Goal: Task Accomplishment & Management: Complete application form

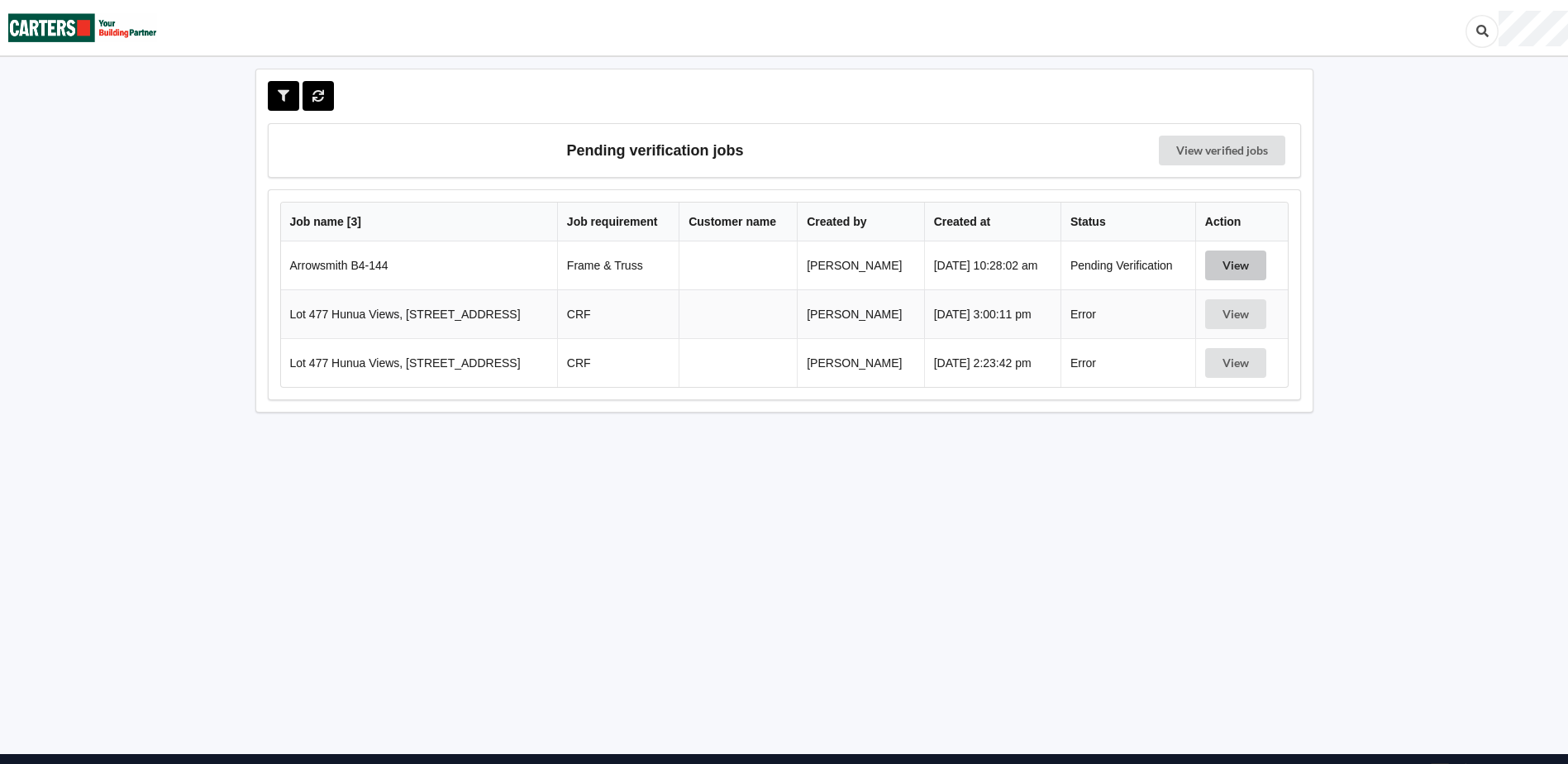
click at [1235, 266] on button "View" at bounding box center [1235, 265] width 61 height 30
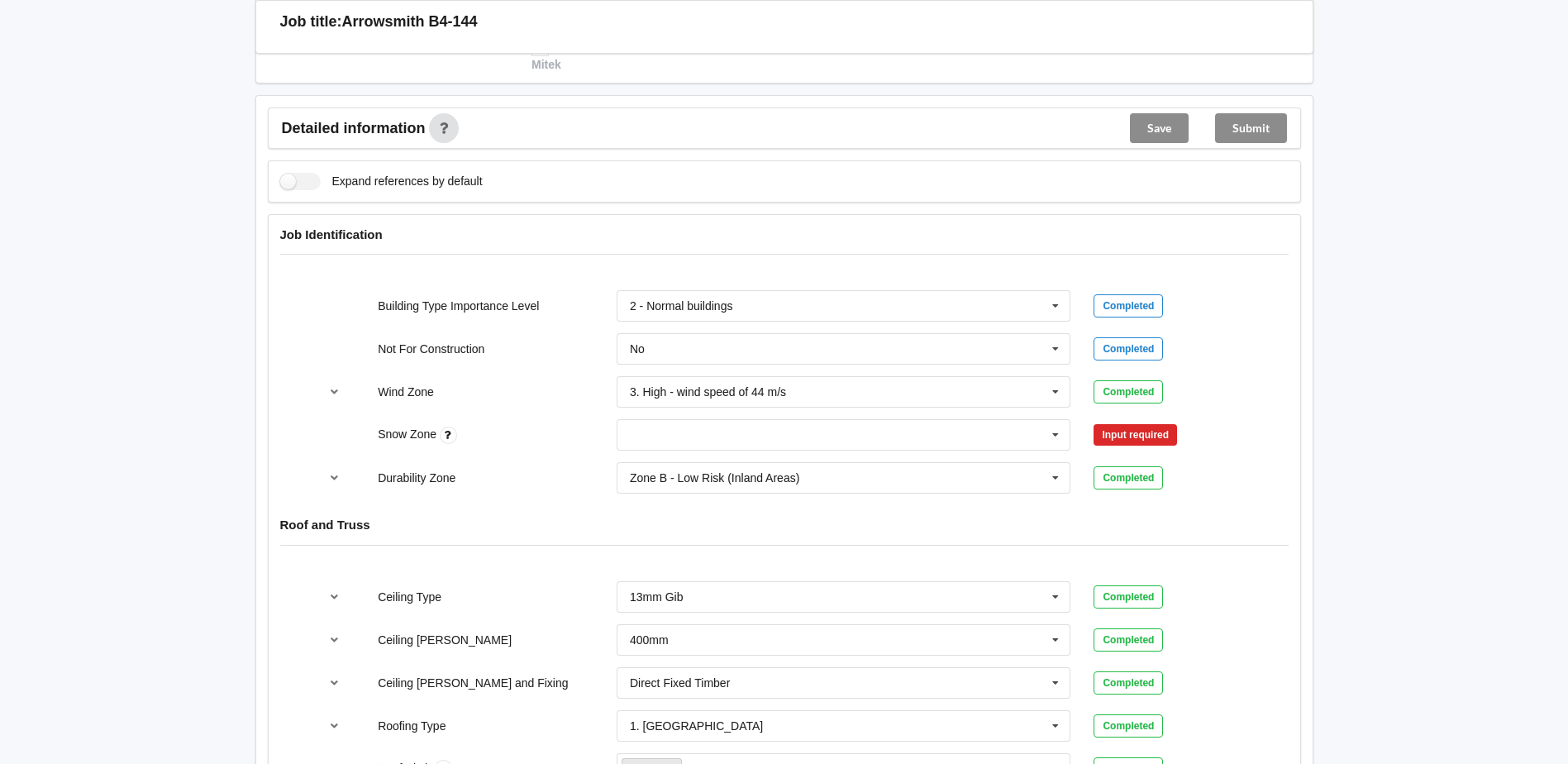
scroll to position [579, 0]
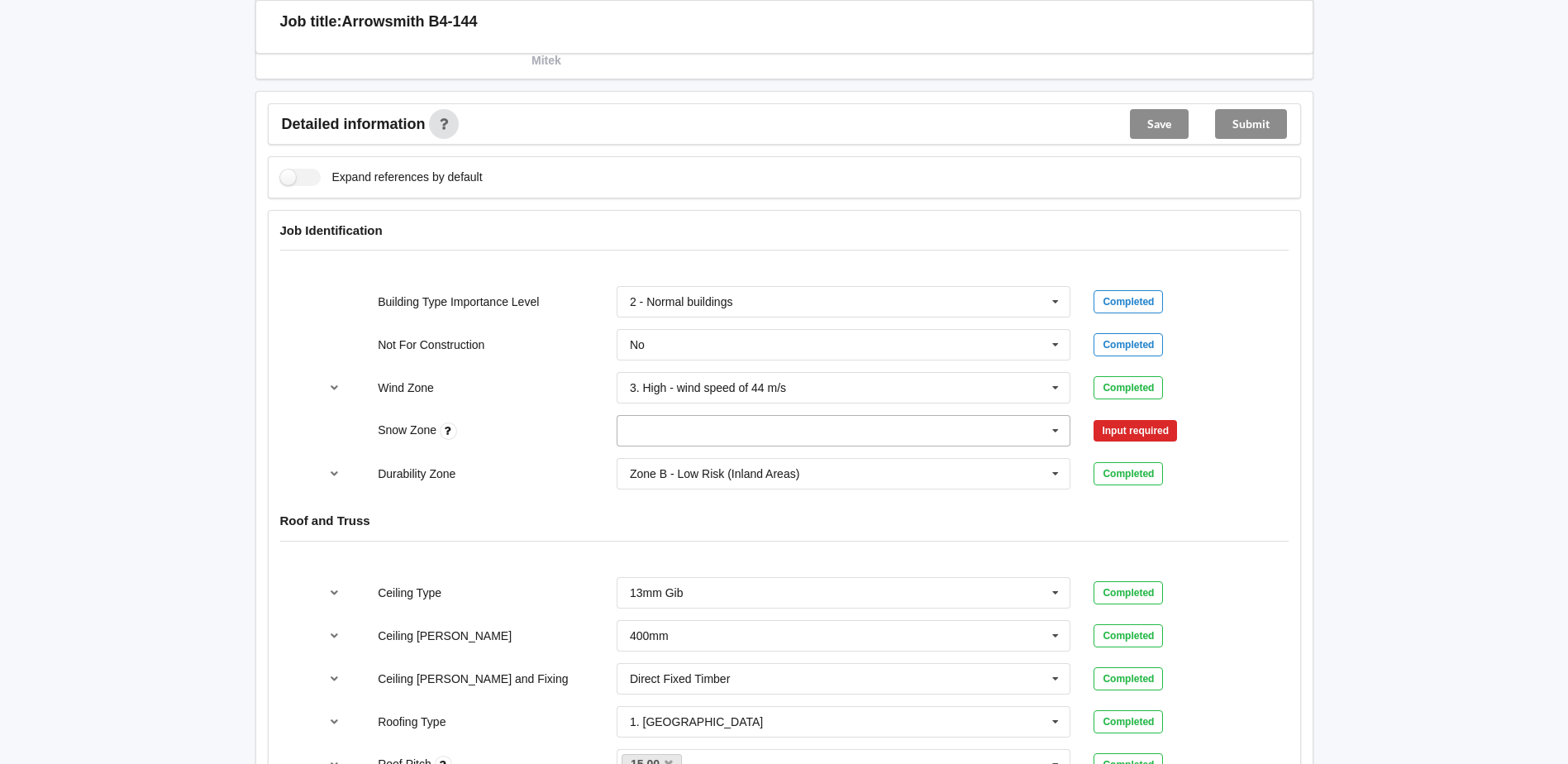
click at [1053, 428] on icon at bounding box center [1055, 431] width 25 height 31
click at [699, 466] on div "N0" at bounding box center [844, 461] width 453 height 31
click at [1165, 428] on button "Confirm input" at bounding box center [1142, 431] width 98 height 28
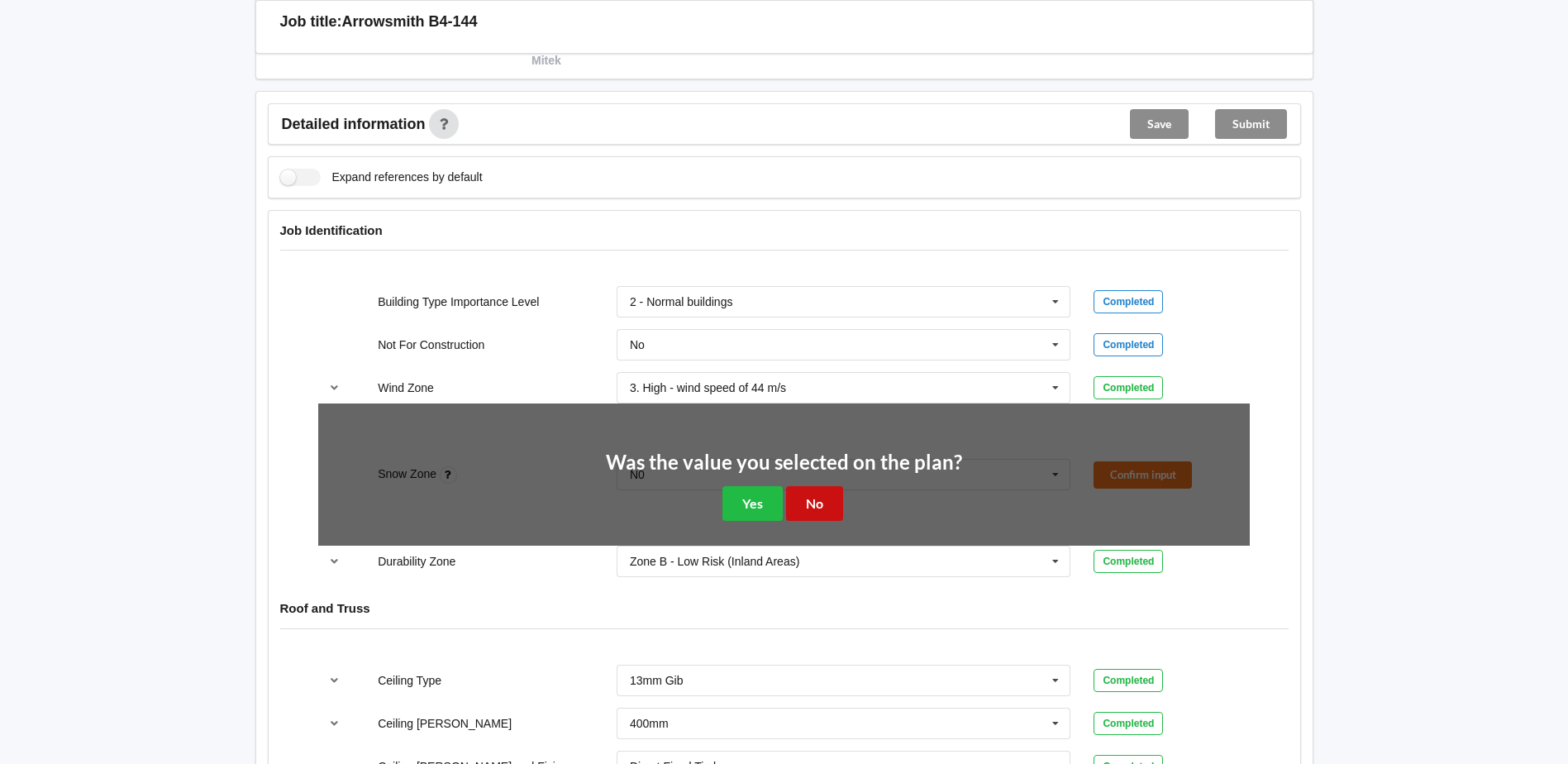
click at [826, 505] on button "No" at bounding box center [815, 502] width 57 height 34
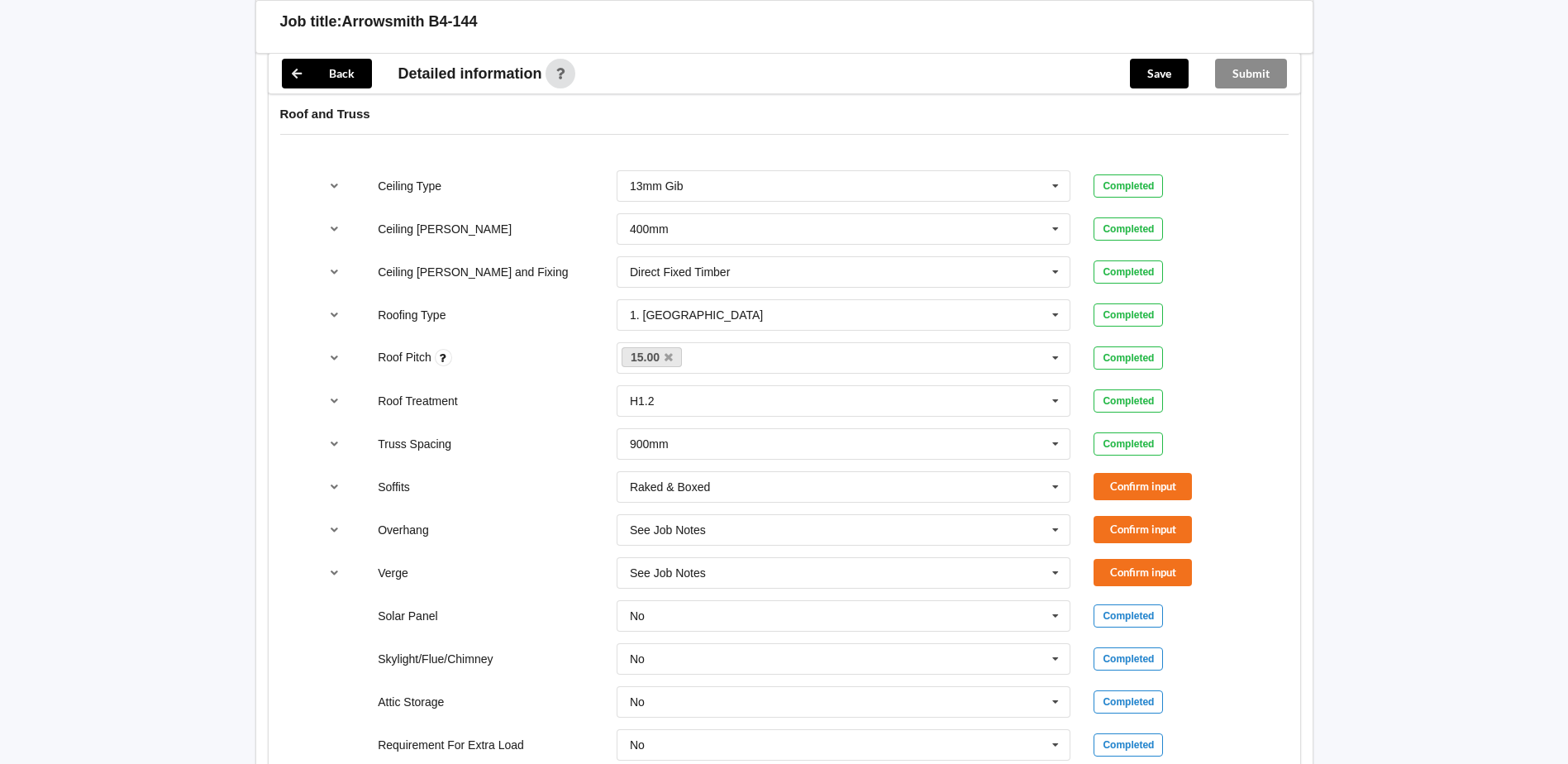
scroll to position [992, 0]
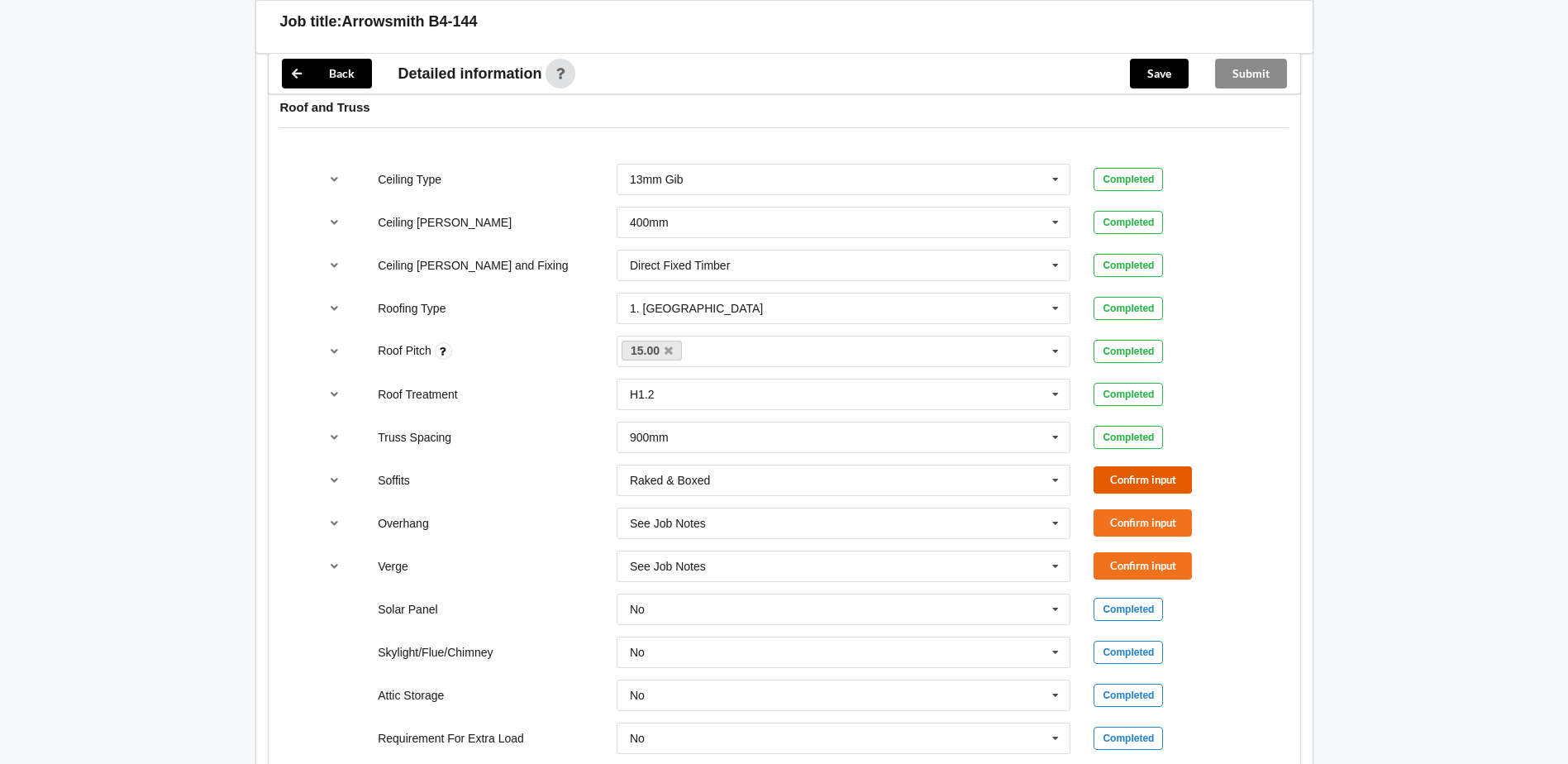
click at [1146, 478] on button "Confirm input" at bounding box center [1142, 480] width 98 height 28
click at [1155, 520] on button "Confirm input" at bounding box center [1142, 523] width 98 height 28
click at [1156, 559] on button "Confirm input" at bounding box center [1142, 566] width 98 height 28
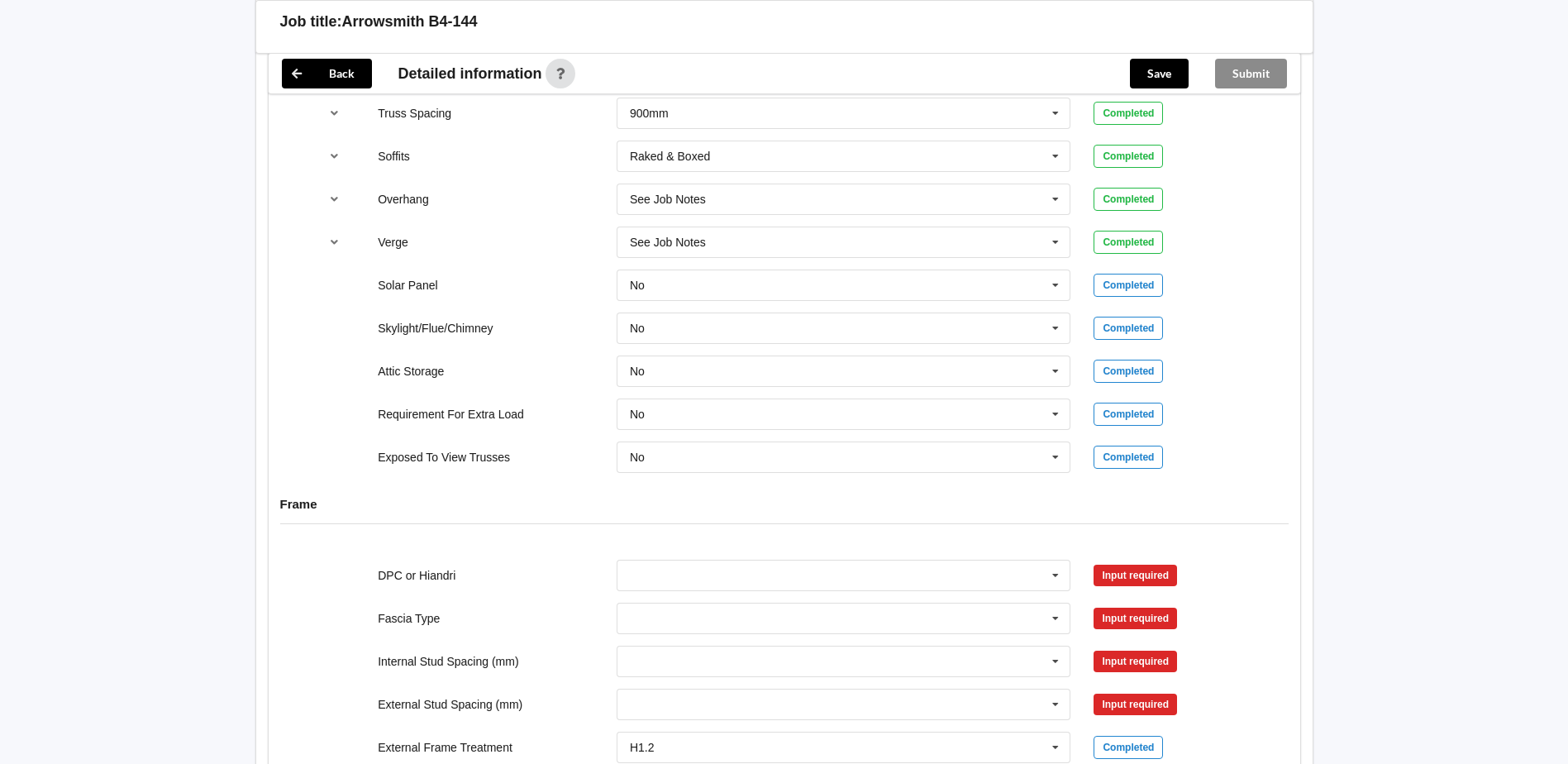
scroll to position [1406, 0]
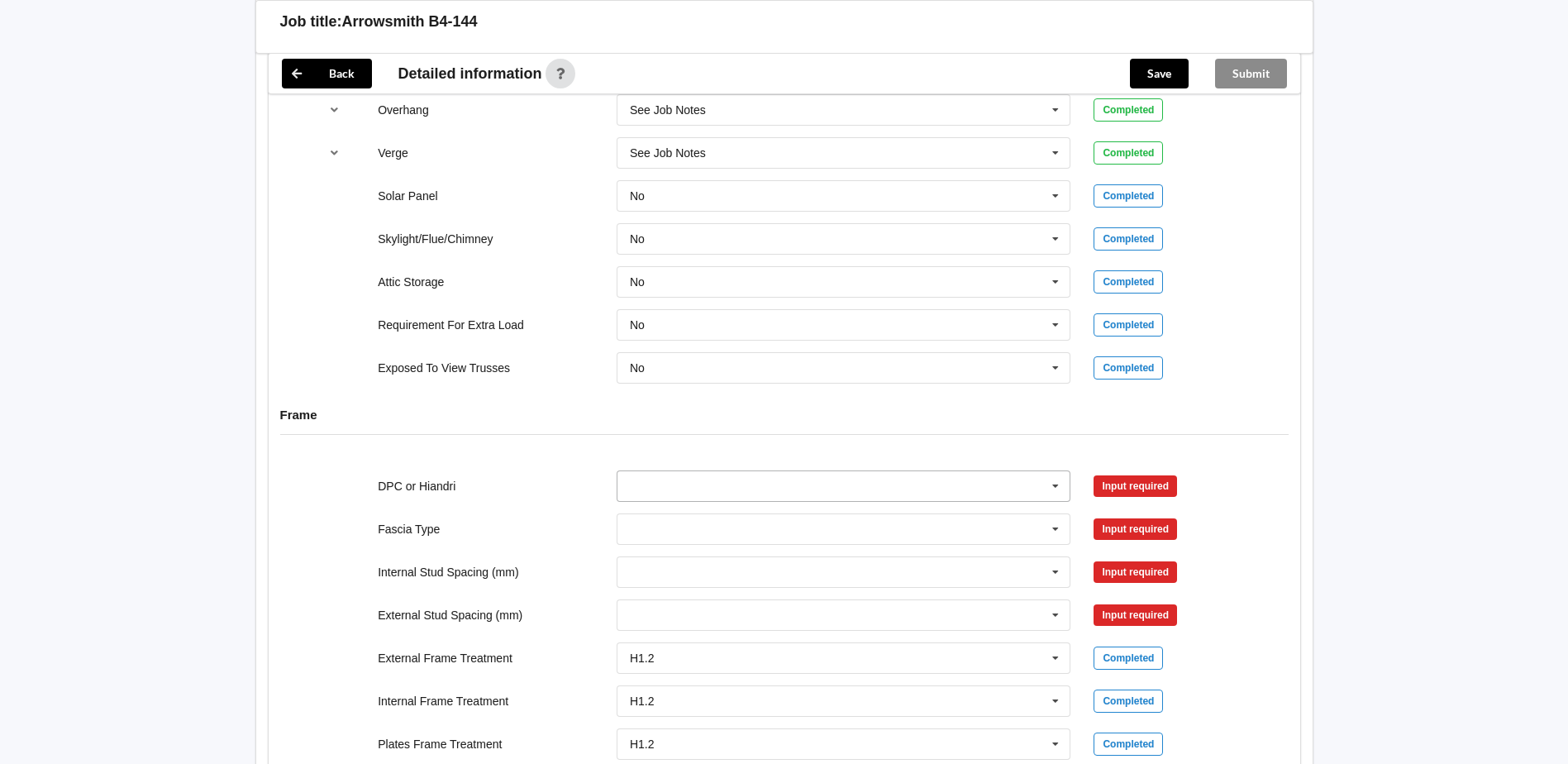
click at [1059, 485] on icon at bounding box center [1055, 487] width 25 height 31
click at [678, 521] on span "DPC Fitted" at bounding box center [658, 516] width 56 height 13
click at [1126, 495] on button "Confirm input" at bounding box center [1142, 486] width 98 height 28
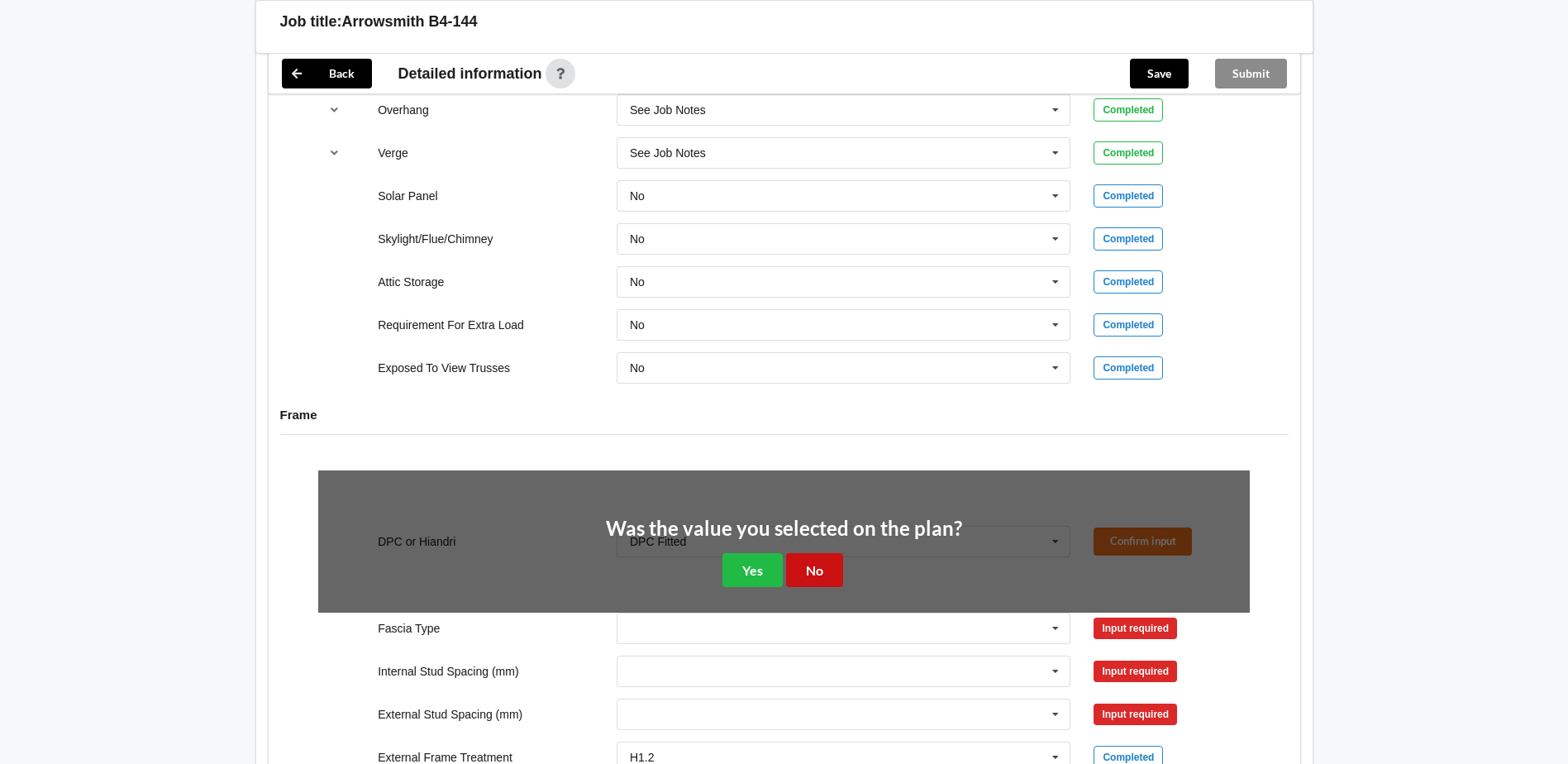
click at [831, 563] on button "No" at bounding box center [815, 570] width 57 height 34
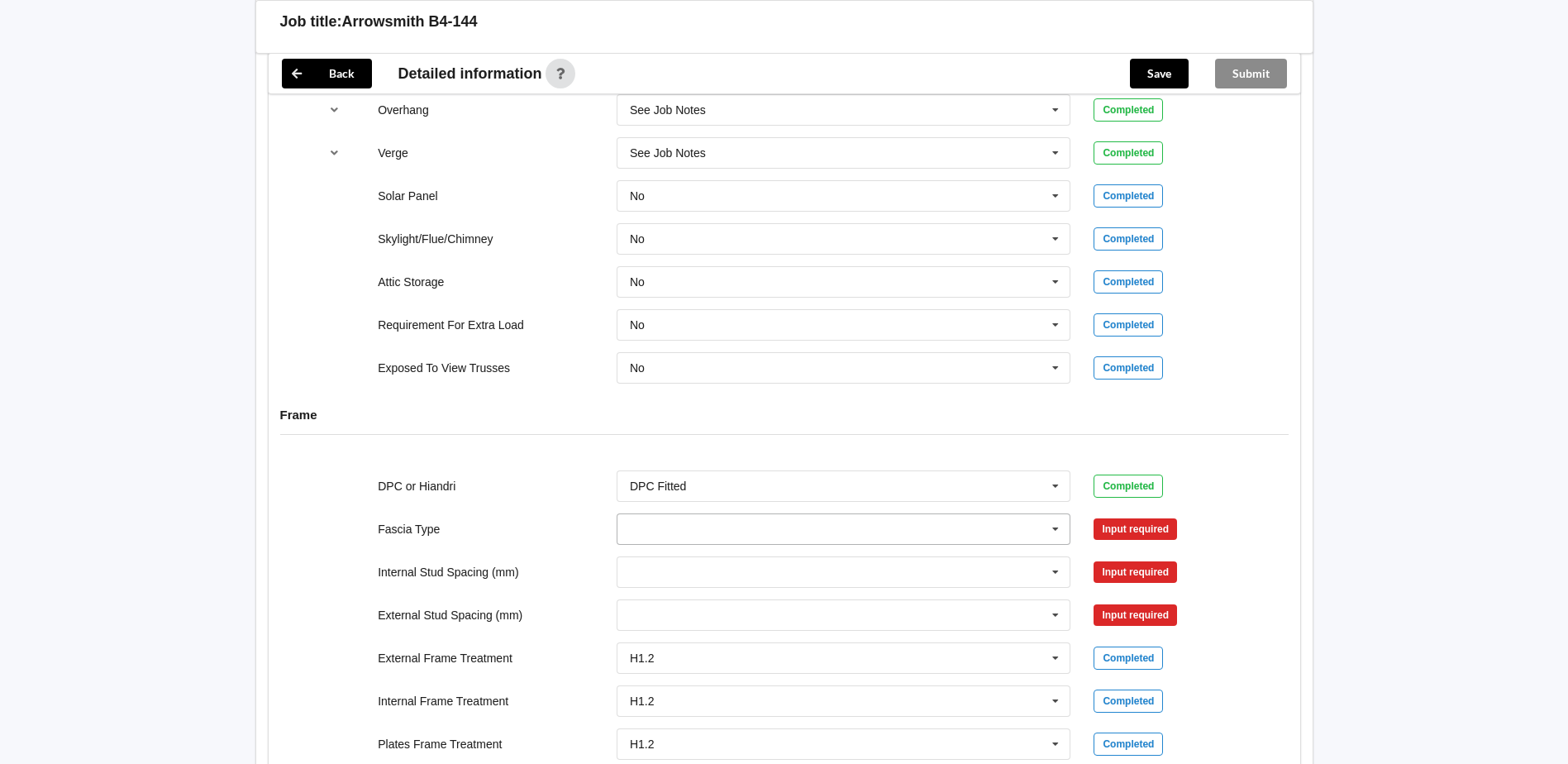
click at [1065, 530] on icon at bounding box center [1055, 530] width 25 height 31
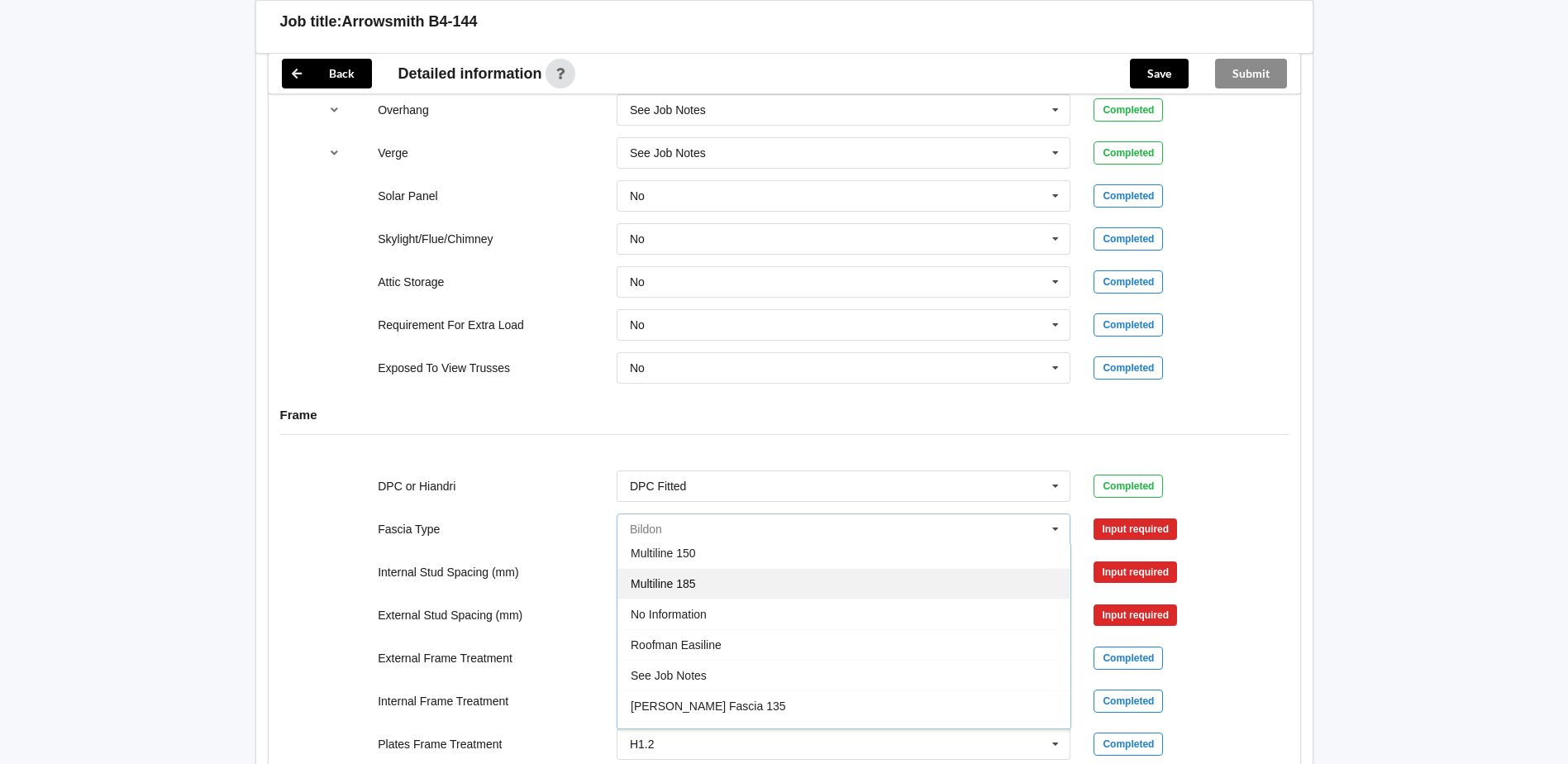
scroll to position [550, 0]
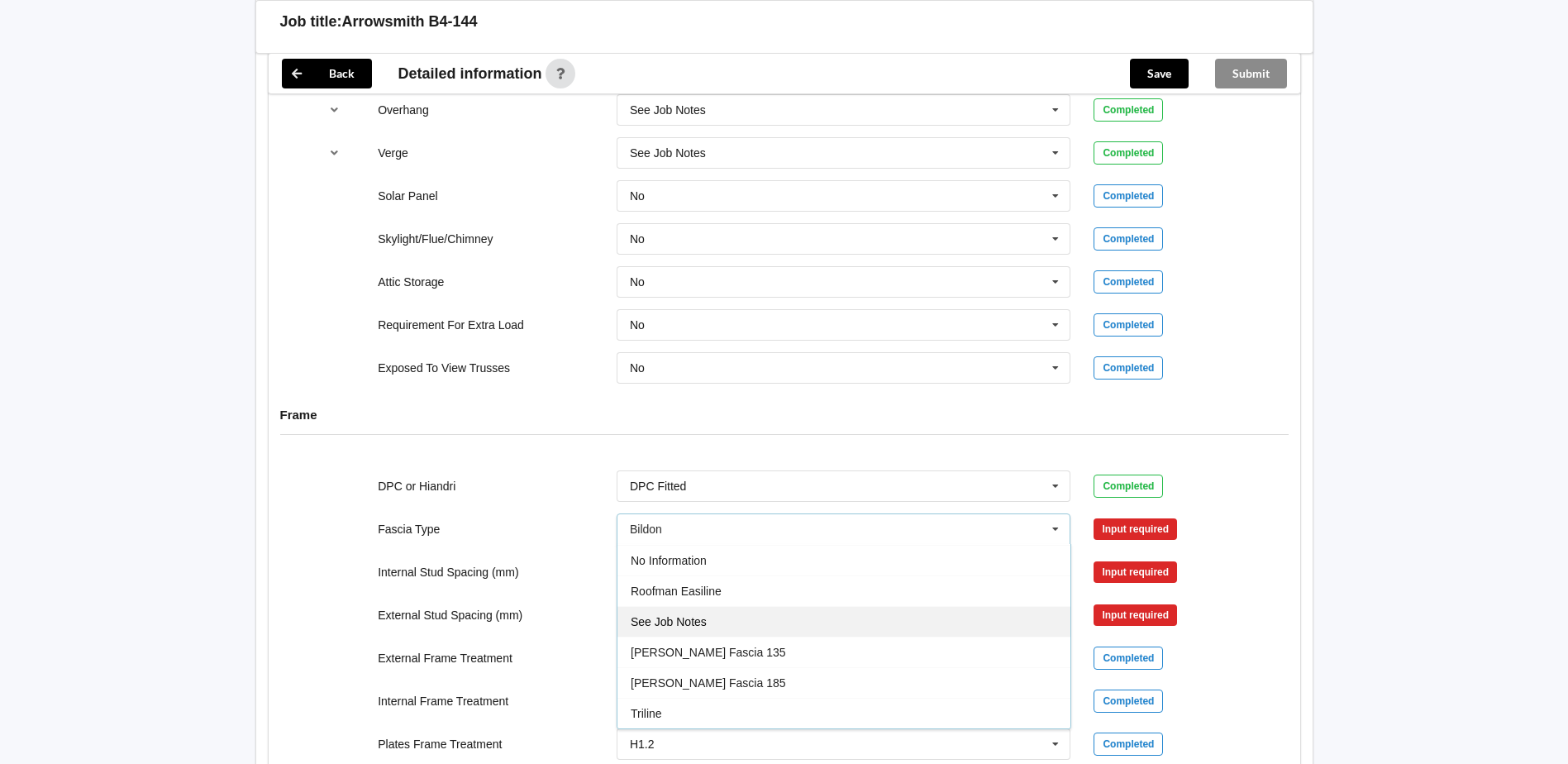
click at [685, 617] on span "See Job Notes" at bounding box center [668, 621] width 76 height 13
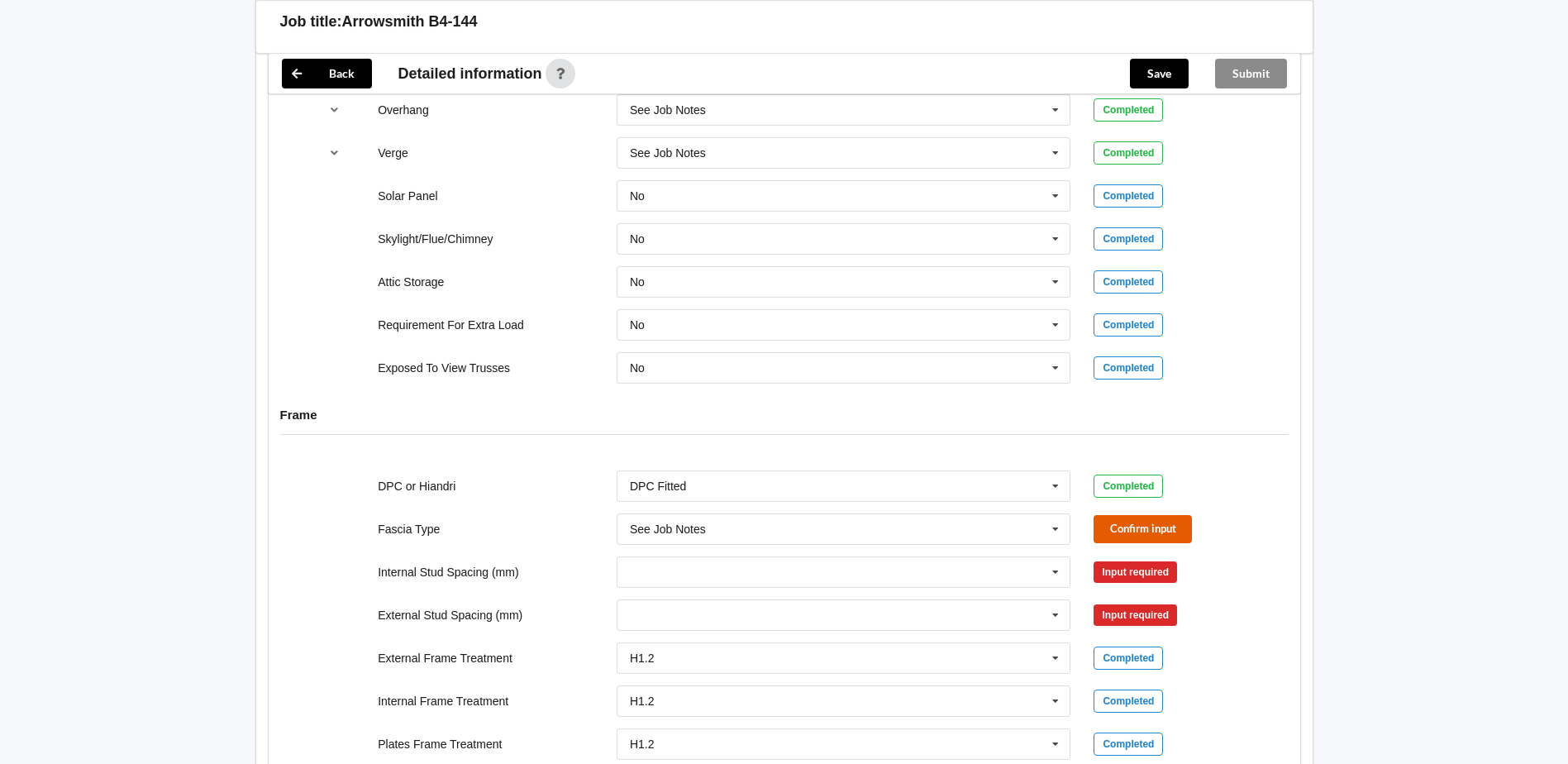
click at [1150, 526] on button "Confirm input" at bounding box center [1142, 529] width 98 height 28
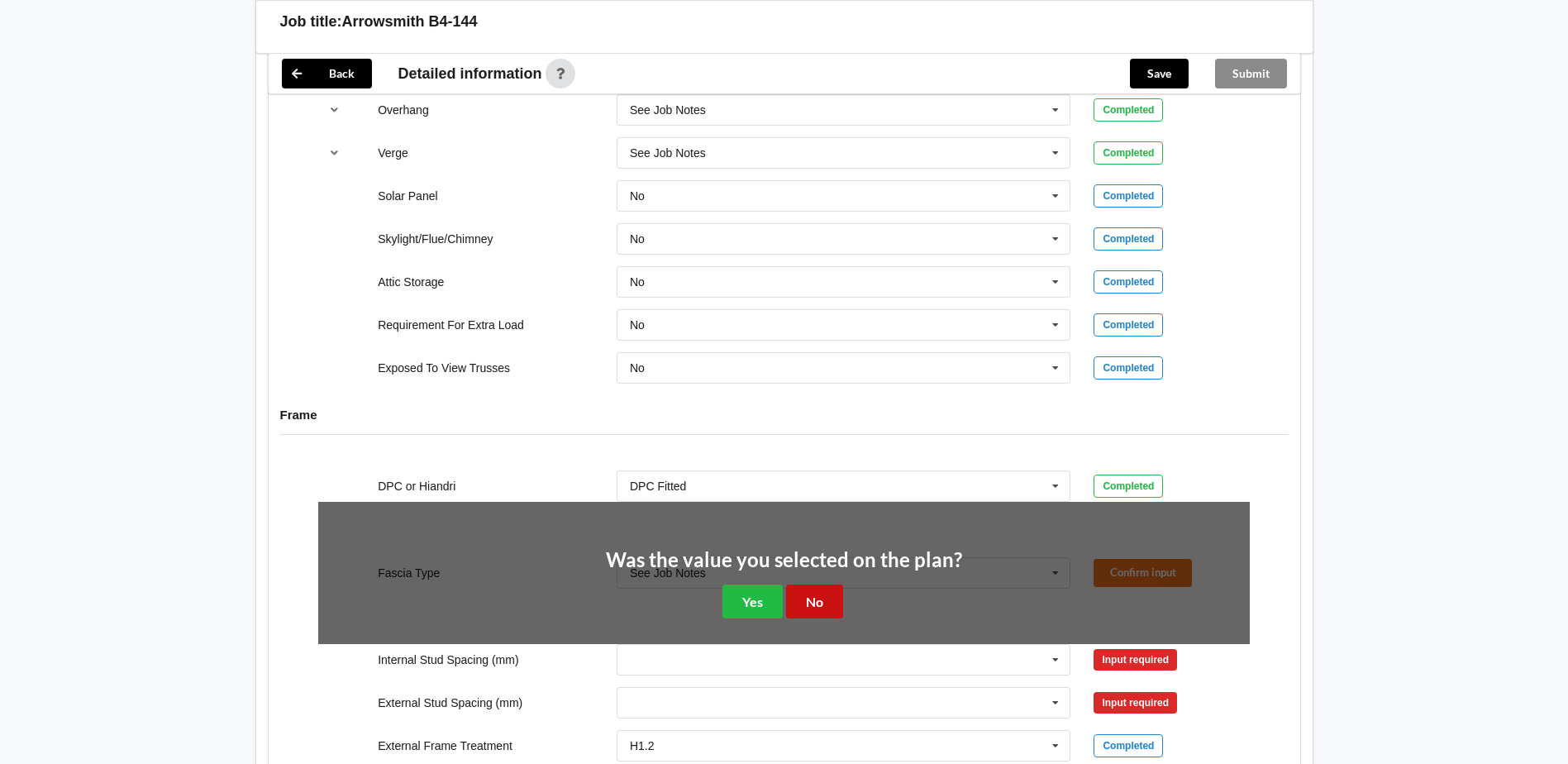
click at [822, 595] on button "No" at bounding box center [815, 601] width 57 height 34
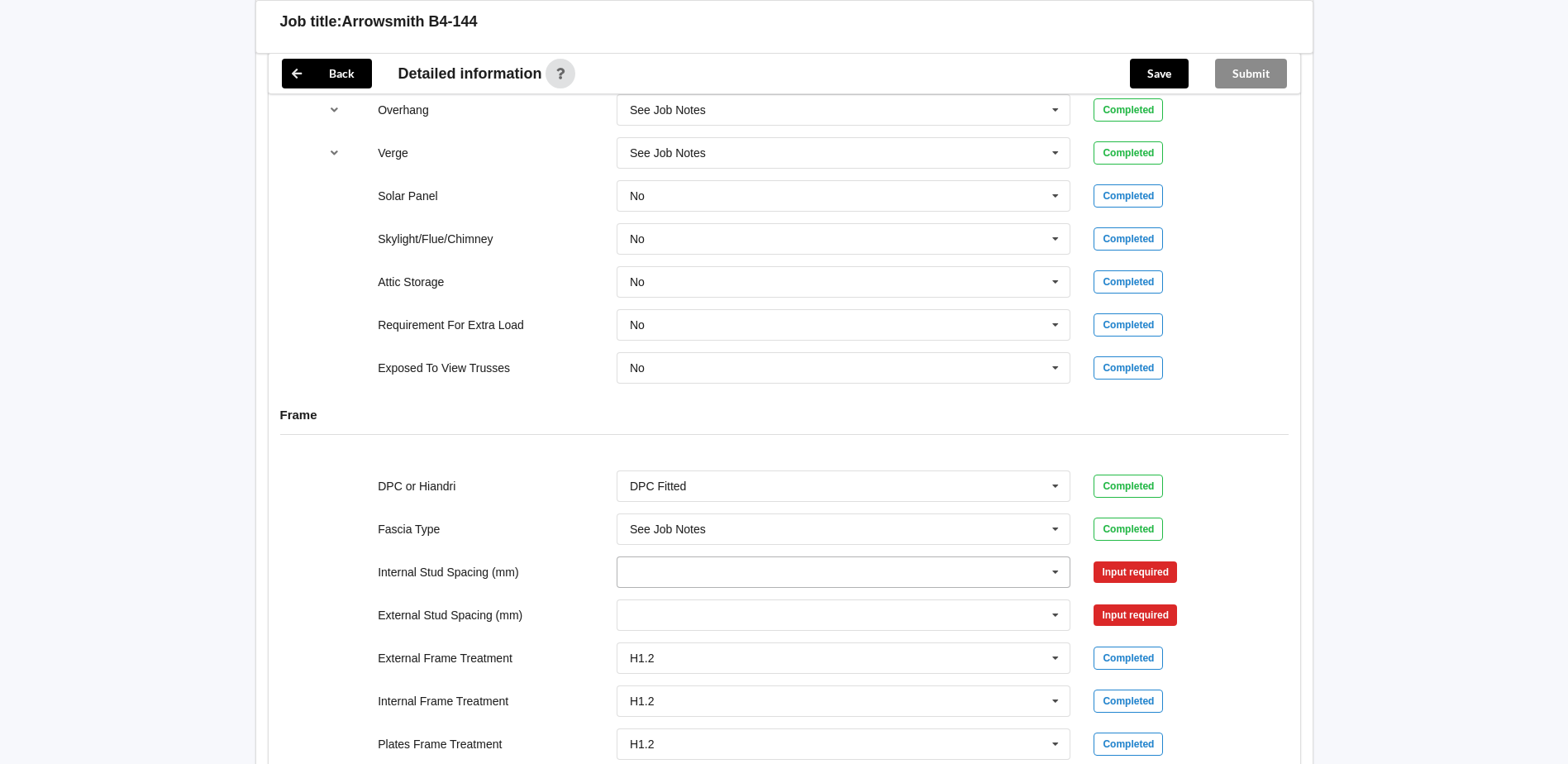
click at [1059, 566] on icon at bounding box center [1055, 573] width 25 height 31
click at [789, 549] on div "Multiple Values – See As Per Plan" at bounding box center [844, 540] width 453 height 31
click at [1056, 616] on icon at bounding box center [1055, 616] width 25 height 31
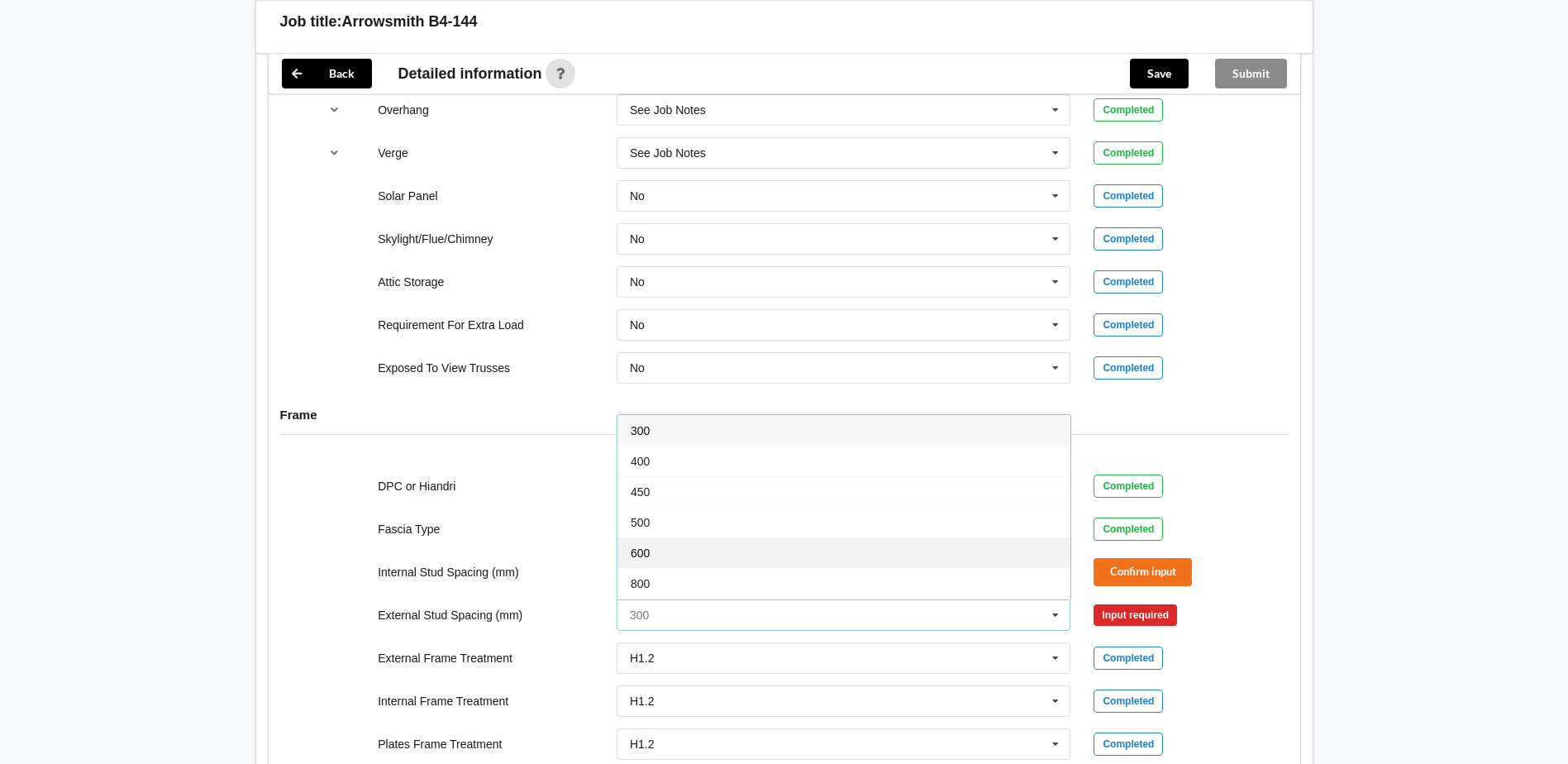
scroll to position [91, 0]
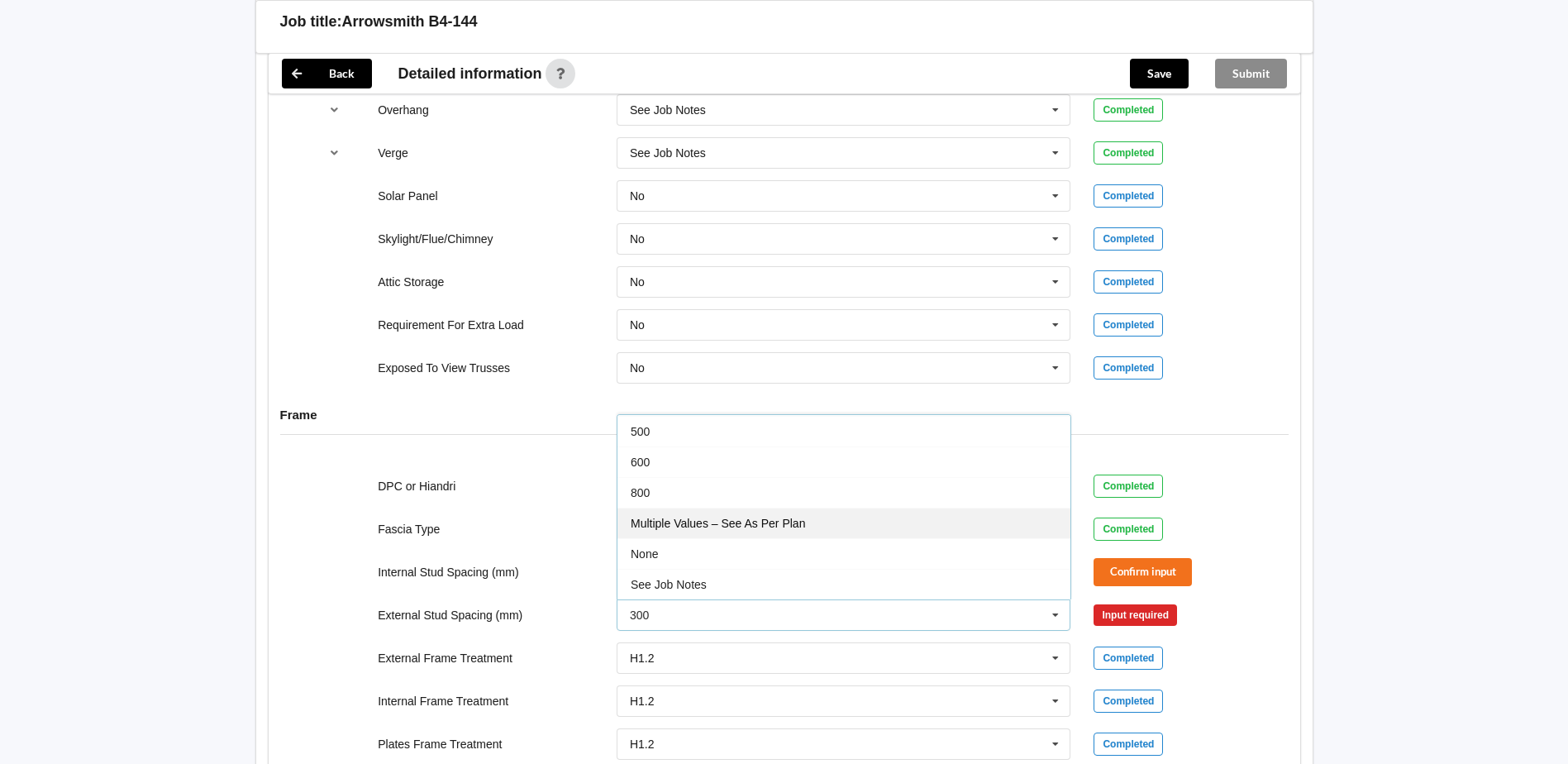
click at [815, 525] on div "Multiple Values – See As Per Plan" at bounding box center [844, 523] width 453 height 31
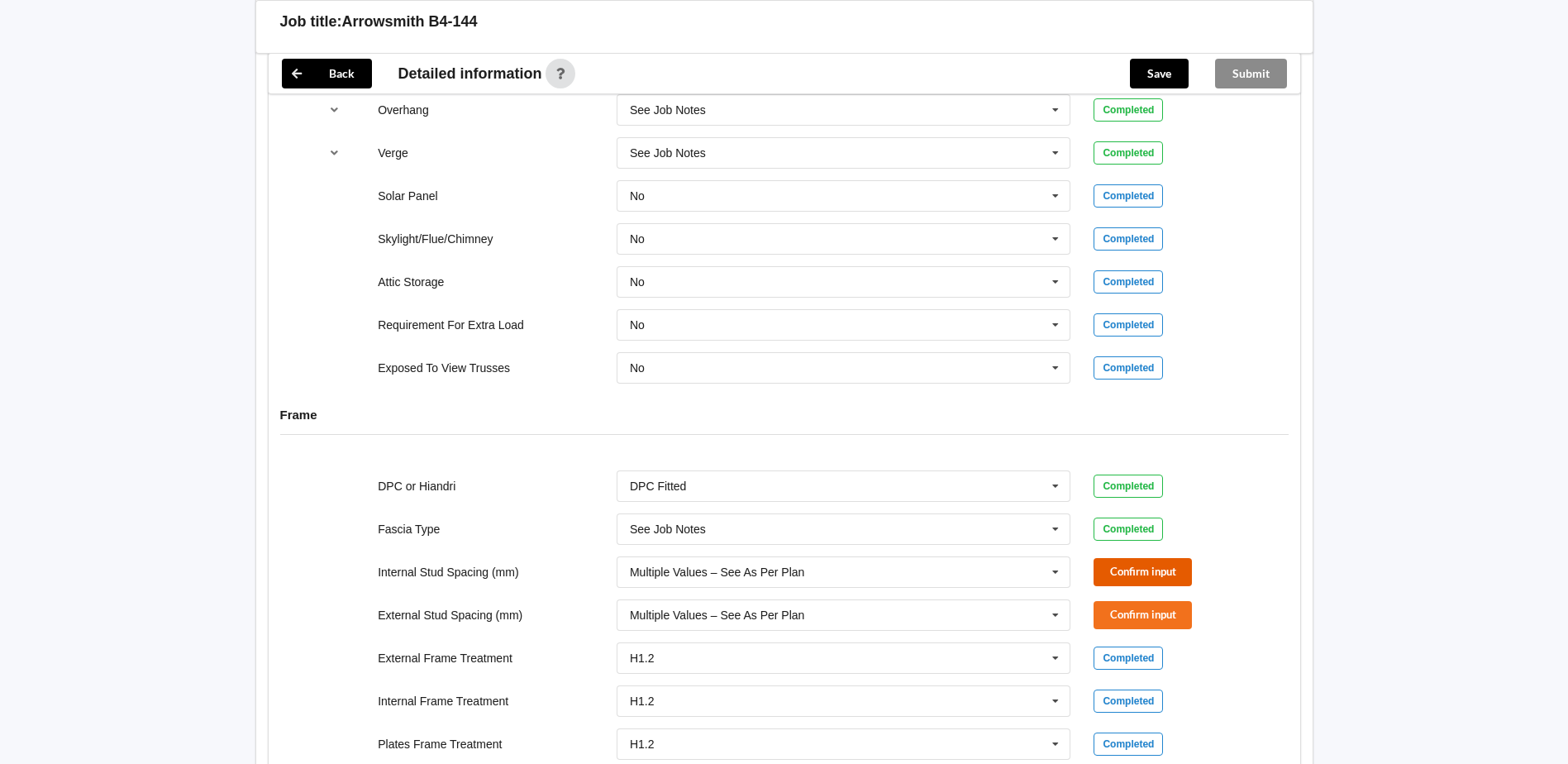
click at [1144, 576] on button "Confirm input" at bounding box center [1142, 572] width 98 height 28
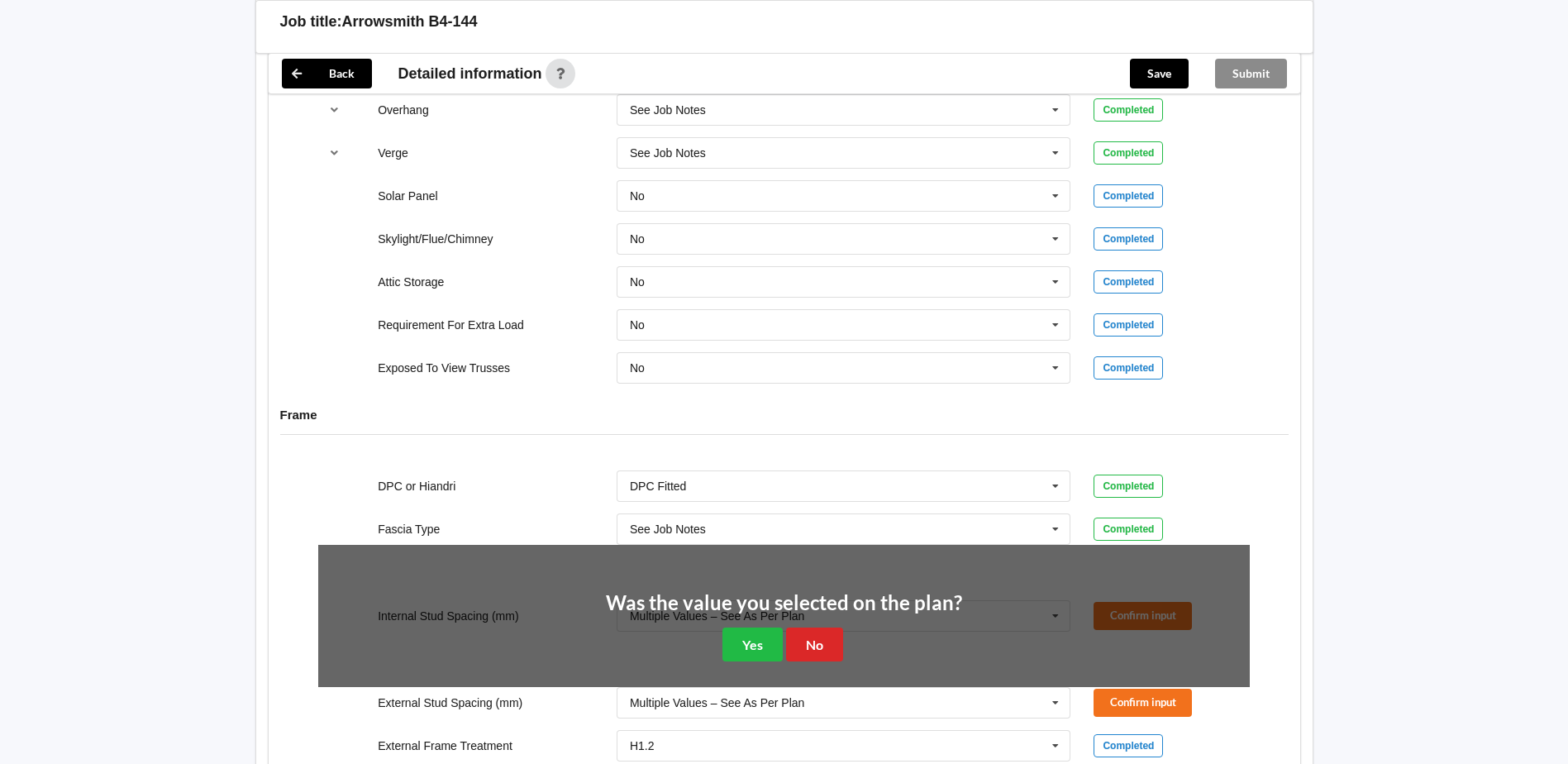
click at [830, 625] on div "Was the value you selected on the plan? Yes No" at bounding box center [784, 628] width 356 height 69
click at [828, 632] on button "No" at bounding box center [815, 644] width 57 height 34
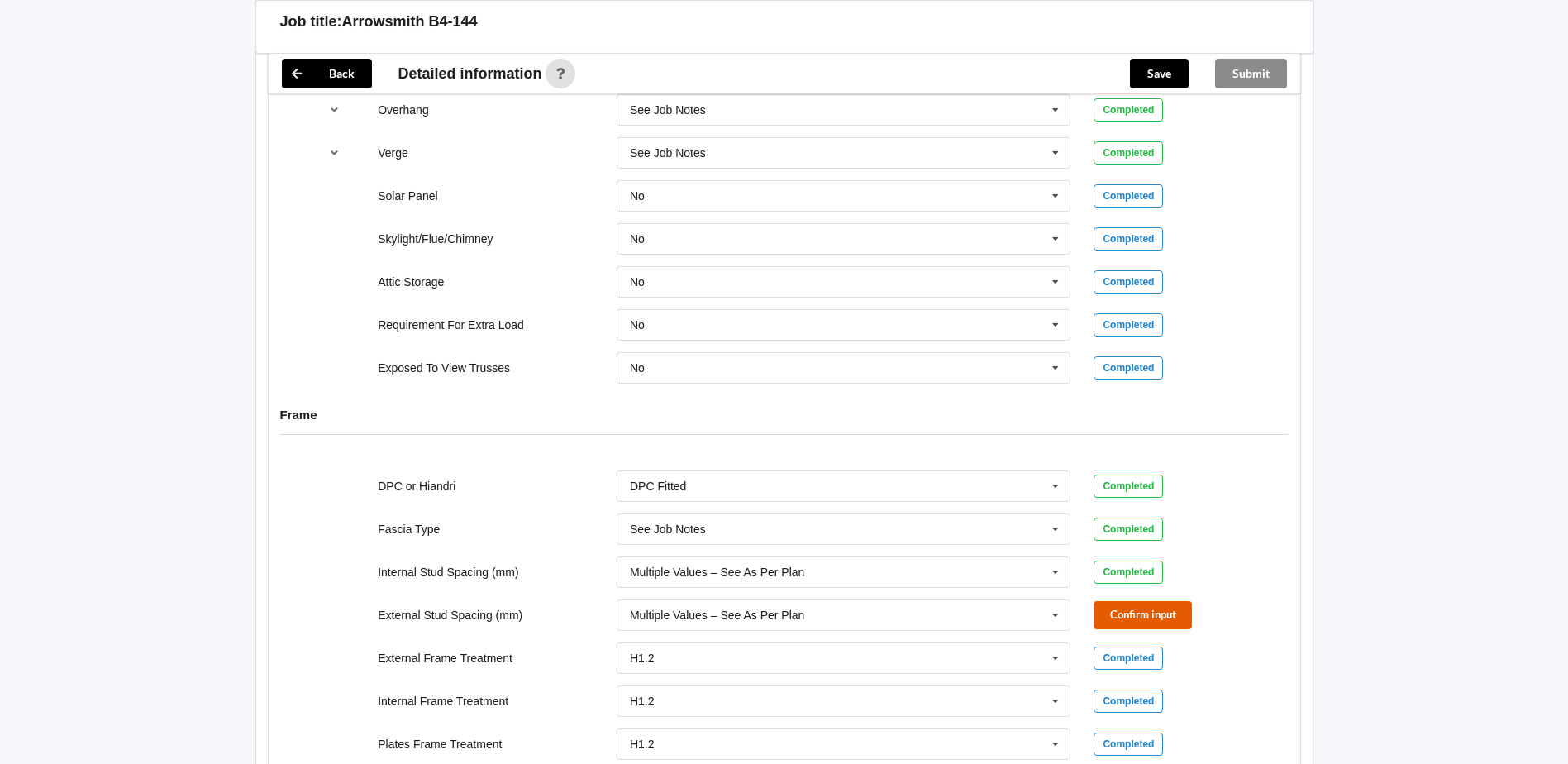
click at [1162, 613] on button "Confirm input" at bounding box center [1142, 615] width 98 height 28
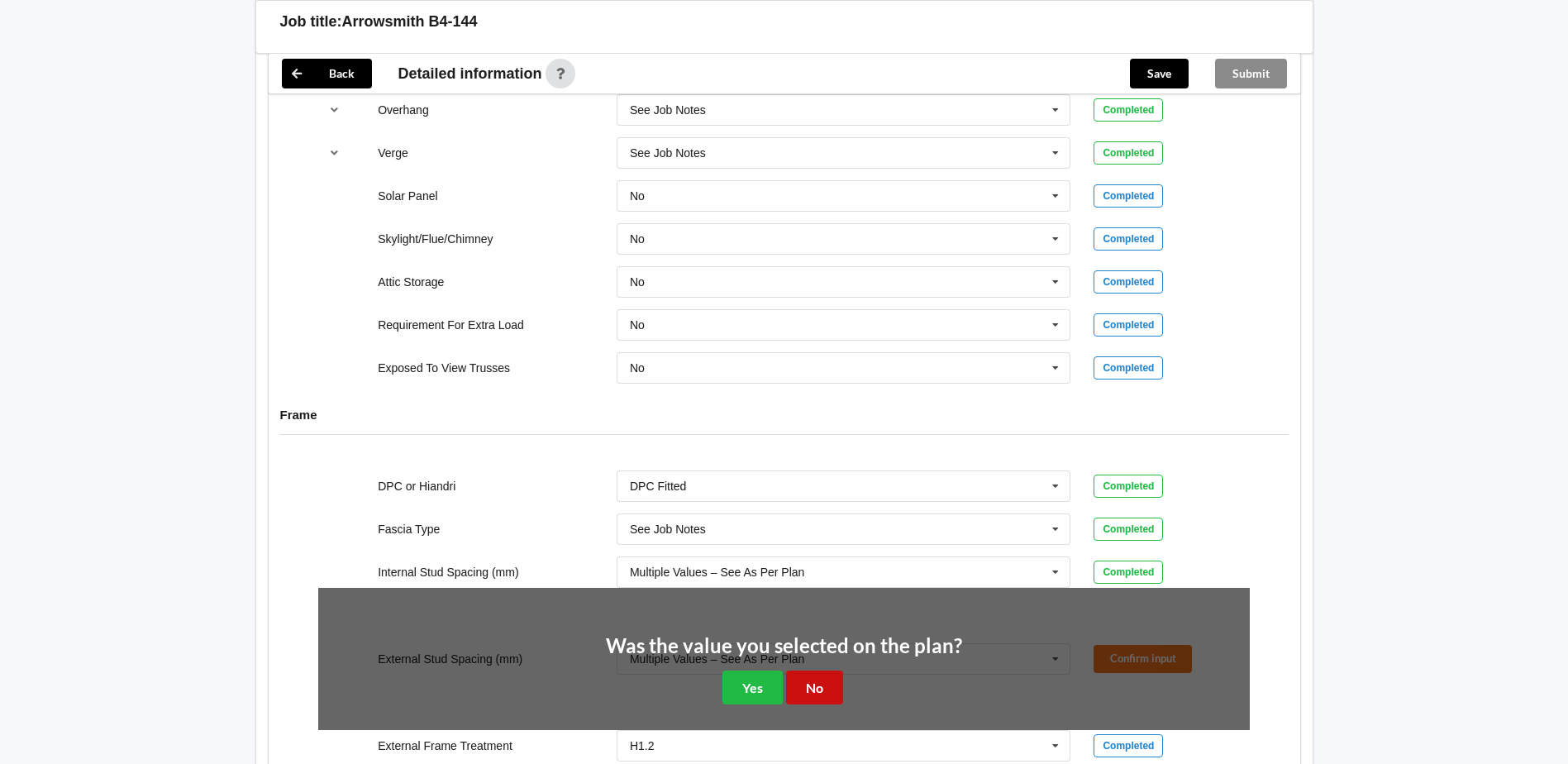
click at [827, 676] on button "No" at bounding box center [815, 687] width 57 height 34
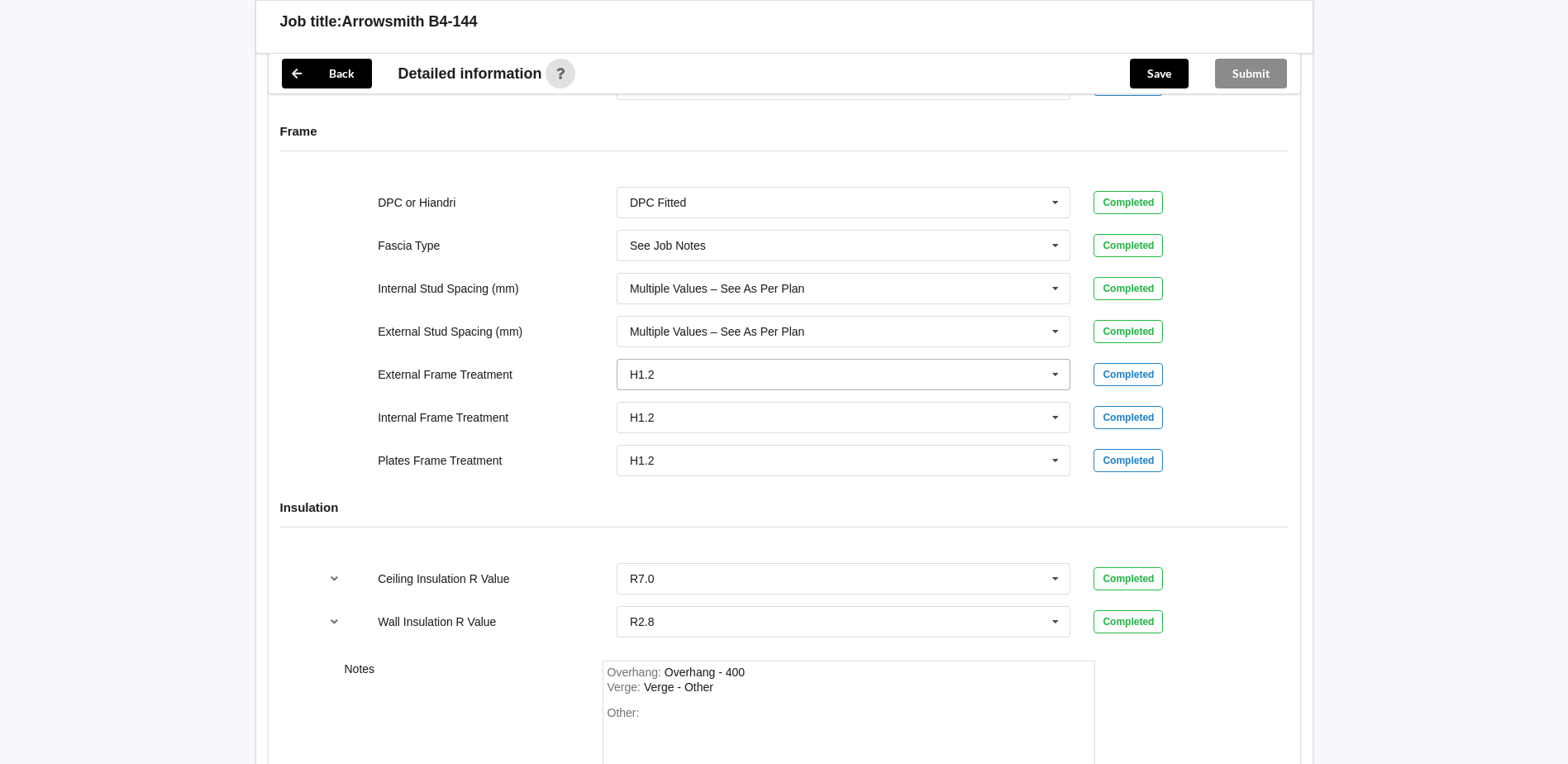
scroll to position [1819, 0]
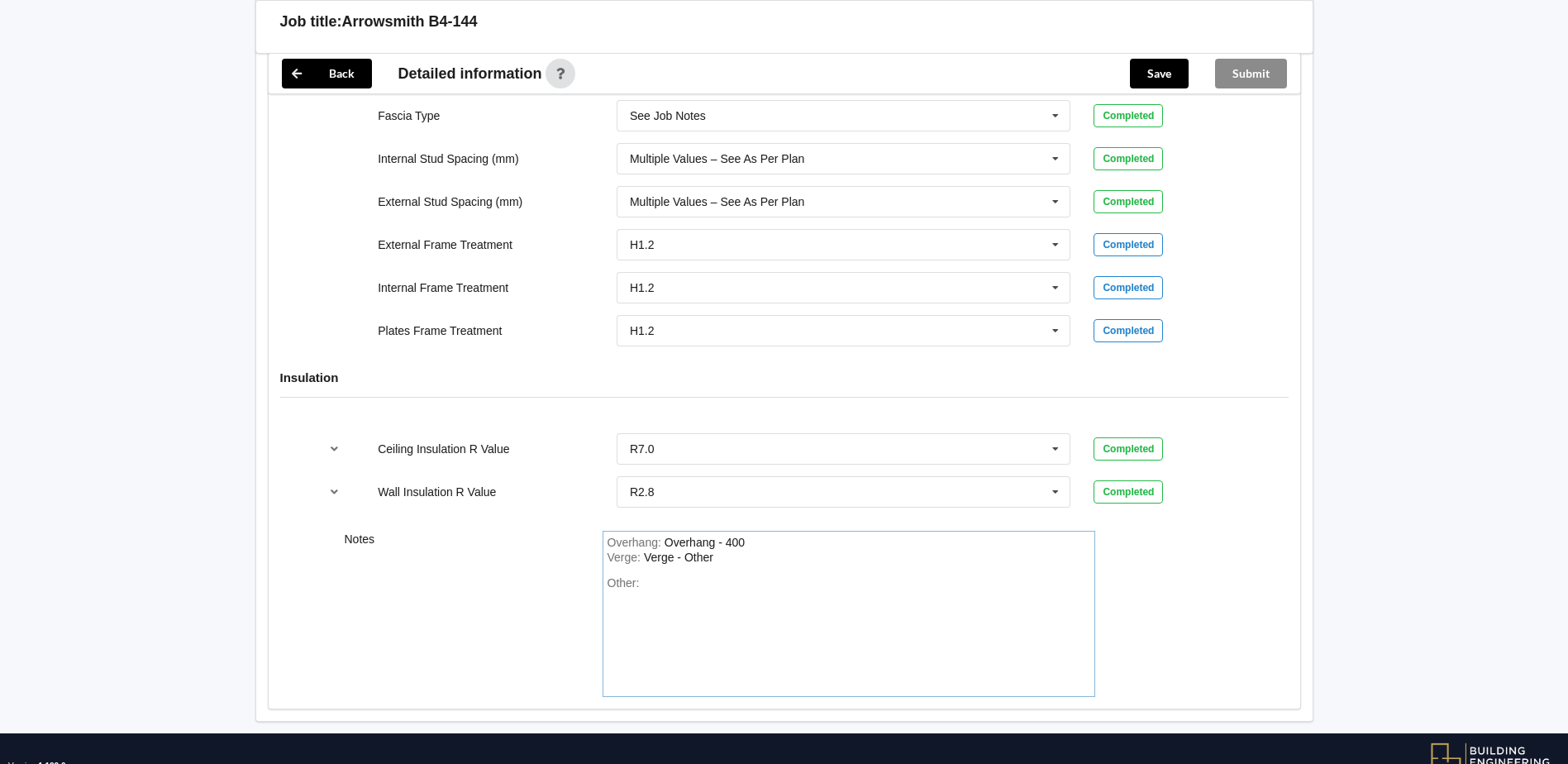
click at [649, 584] on div "Other:" at bounding box center [848, 634] width 483 height 116
click at [664, 596] on div "150mm Tomber" at bounding box center [647, 597] width 80 height 13
click at [697, 598] on div "Other: 150mm Timber" at bounding box center [848, 634] width 483 height 116
click at [1165, 62] on button "Save" at bounding box center [1159, 73] width 58 height 30
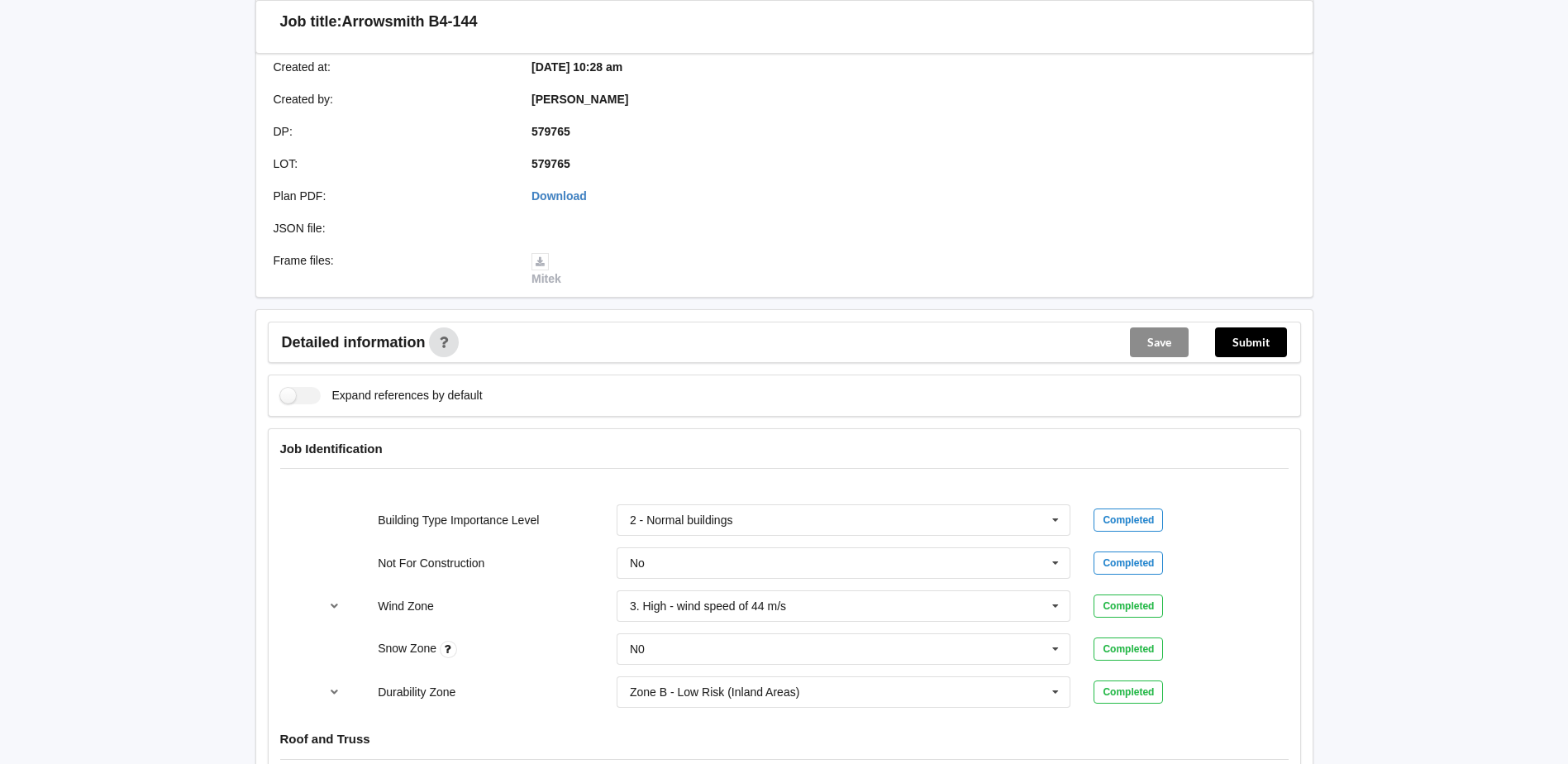
scroll to position [330, 0]
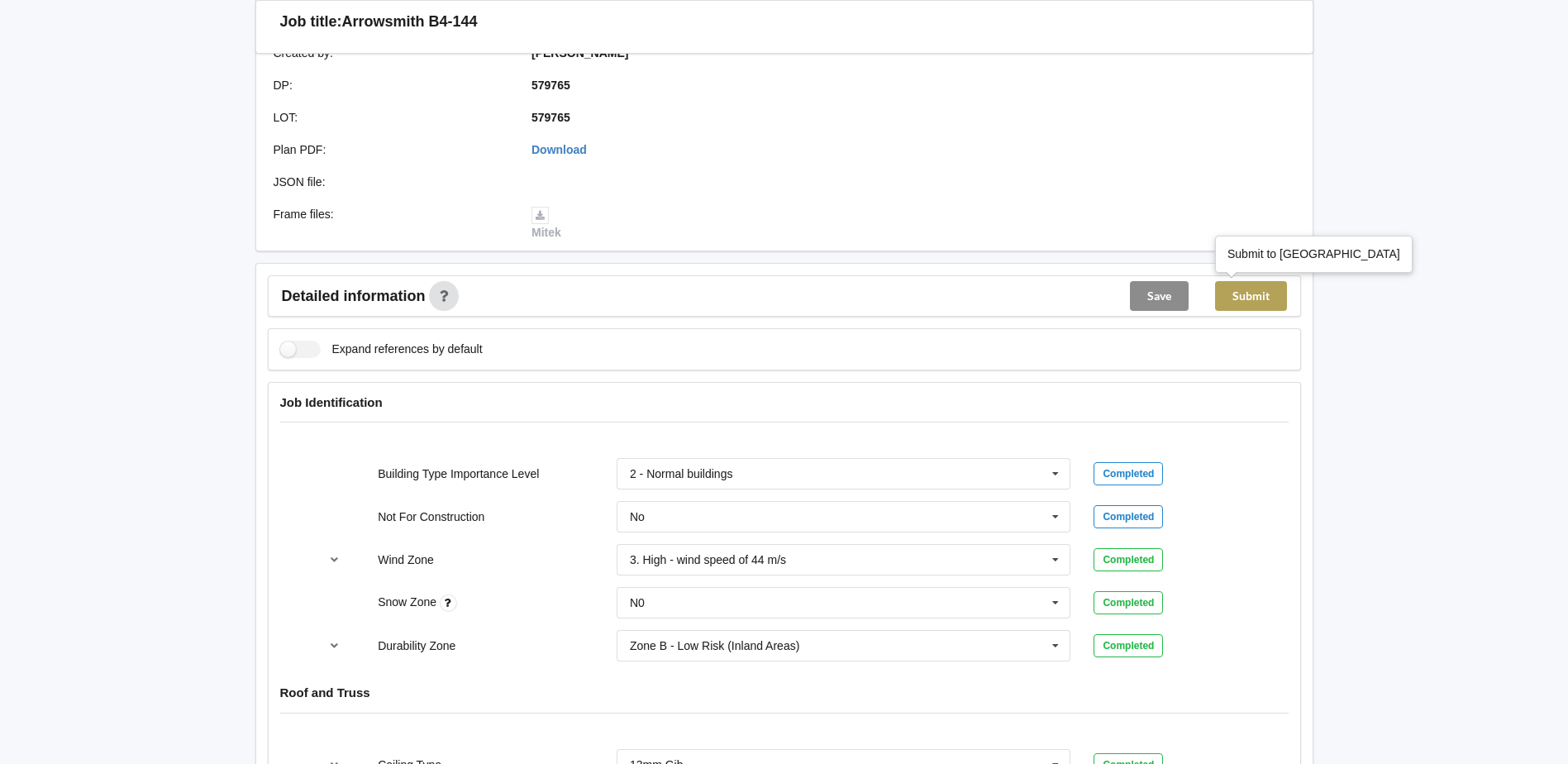
click at [1262, 298] on button "Submit" at bounding box center [1251, 296] width 72 height 30
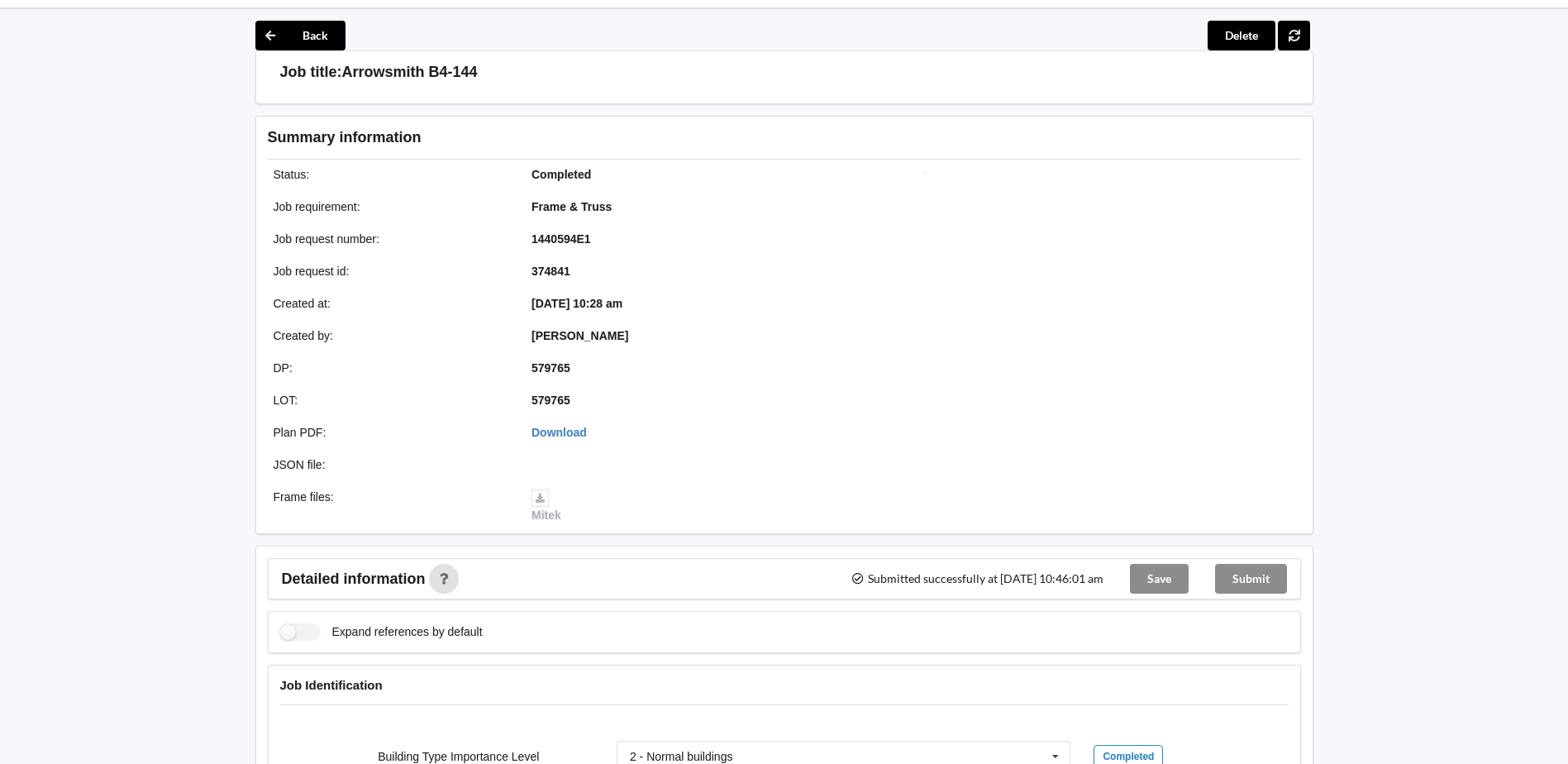
scroll to position [0, 0]
